Goal: Find specific page/section: Find specific page/section

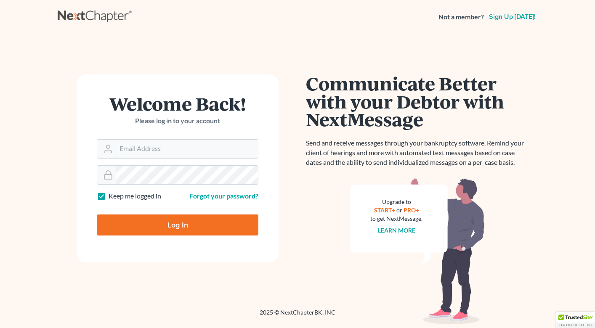
type input "[PERSON_NAME][EMAIL_ADDRESS][DOMAIN_NAME]"
click at [175, 233] on input "Log In" at bounding box center [177, 224] width 161 height 21
type input "Thinking..."
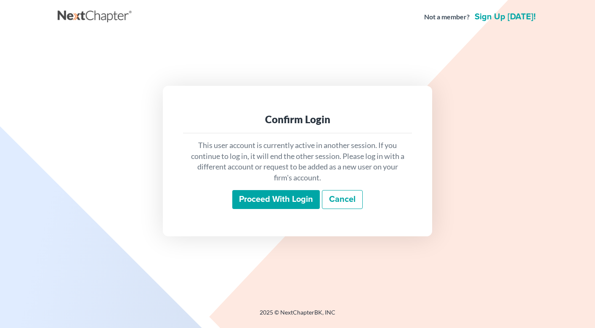
click at [252, 198] on input "Proceed with login" at bounding box center [275, 199] width 87 height 19
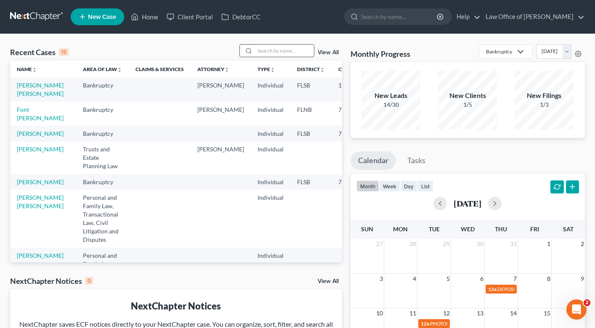
click at [267, 50] on input "search" at bounding box center [284, 51] width 59 height 12
type input "[PERSON_NAME]"
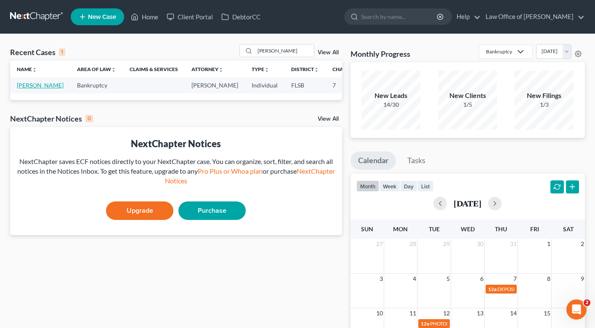
click at [28, 89] on link "[PERSON_NAME]" at bounding box center [40, 85] width 47 height 7
